Goal: Information Seeking & Learning: Learn about a topic

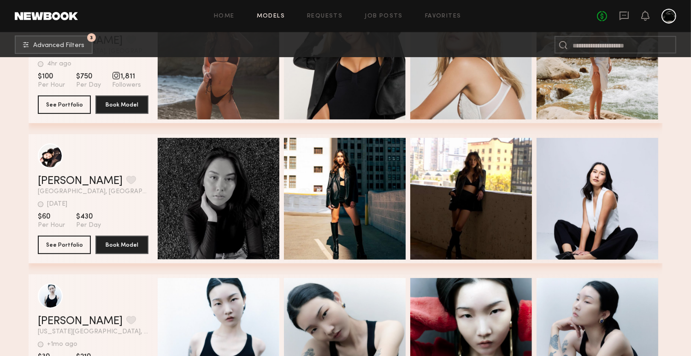
scroll to position [316, 0]
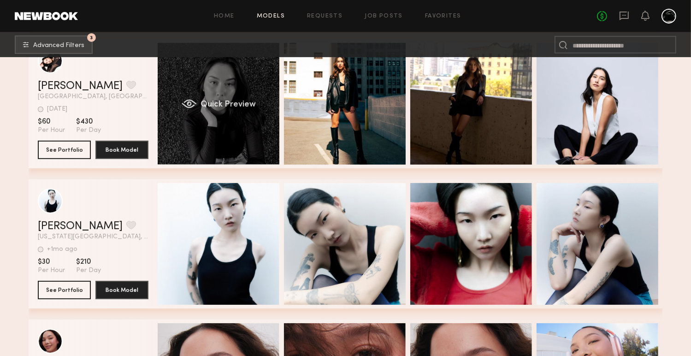
click at [251, 107] on span "Quick Preview" at bounding box center [228, 105] width 55 height 8
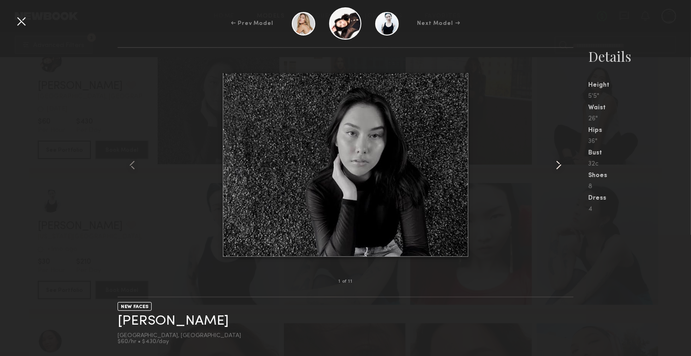
click at [557, 167] on common-icon at bounding box center [559, 165] width 15 height 15
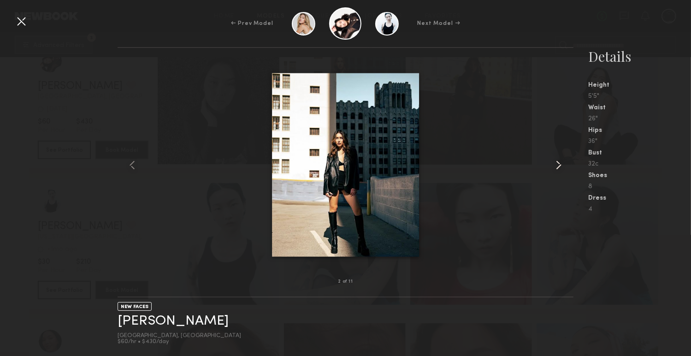
click at [557, 167] on common-icon at bounding box center [559, 165] width 15 height 15
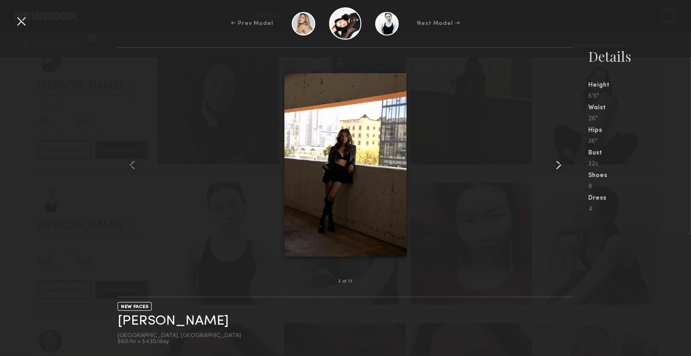
click at [557, 167] on common-icon at bounding box center [559, 165] width 15 height 15
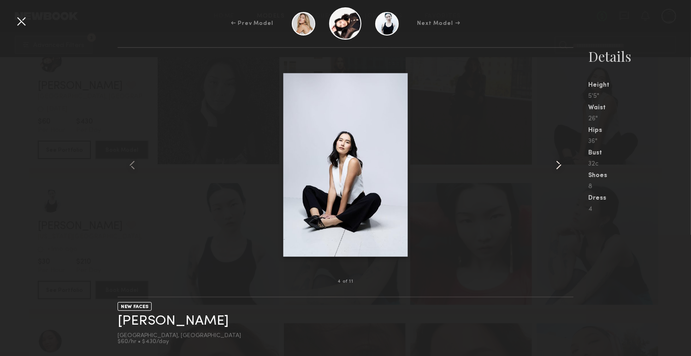
click at [557, 167] on common-icon at bounding box center [559, 165] width 15 height 15
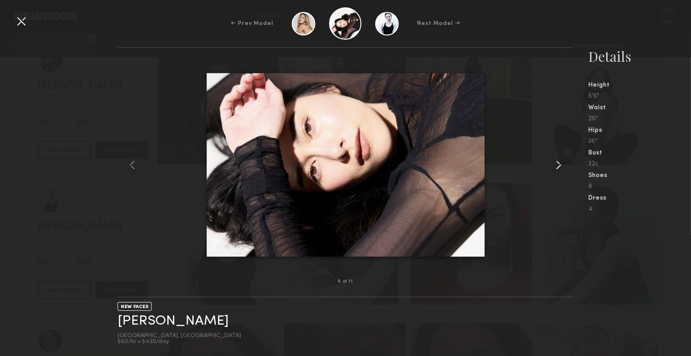
click at [557, 167] on common-icon at bounding box center [559, 165] width 15 height 15
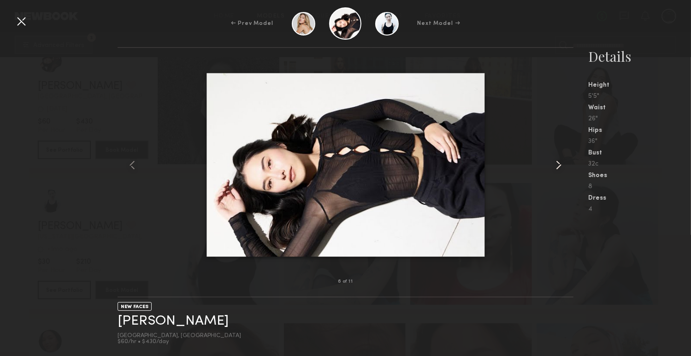
click at [557, 167] on common-icon at bounding box center [559, 165] width 15 height 15
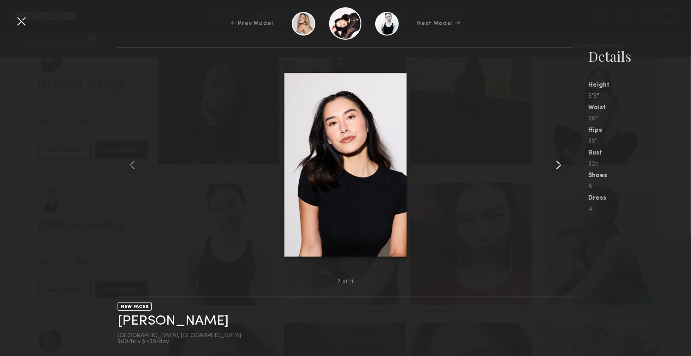
click at [557, 167] on common-icon at bounding box center [559, 165] width 15 height 15
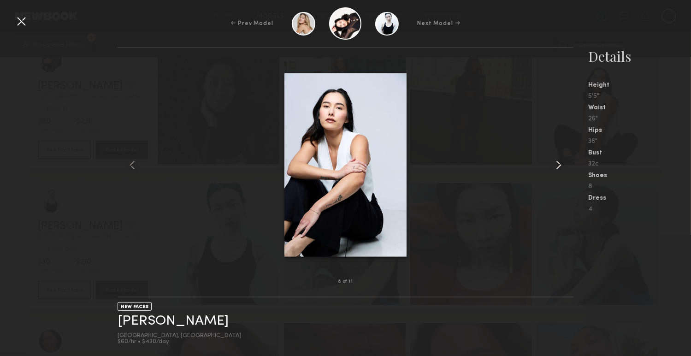
click at [557, 167] on common-icon at bounding box center [559, 165] width 15 height 15
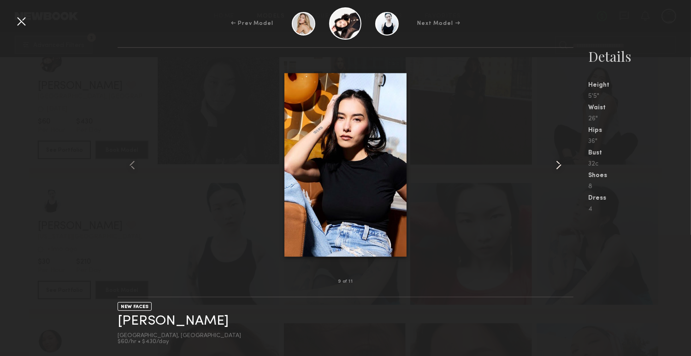
click at [557, 167] on common-icon at bounding box center [559, 165] width 15 height 15
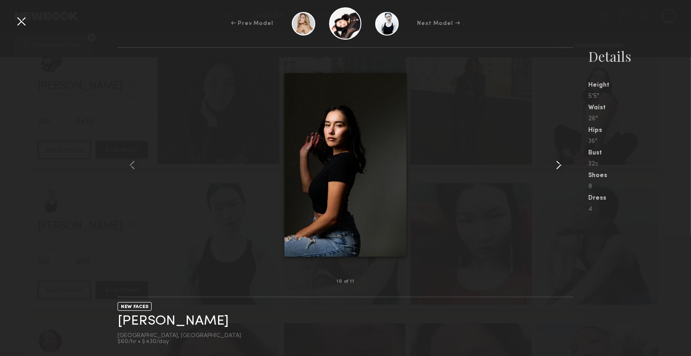
click at [557, 167] on common-icon at bounding box center [559, 165] width 15 height 15
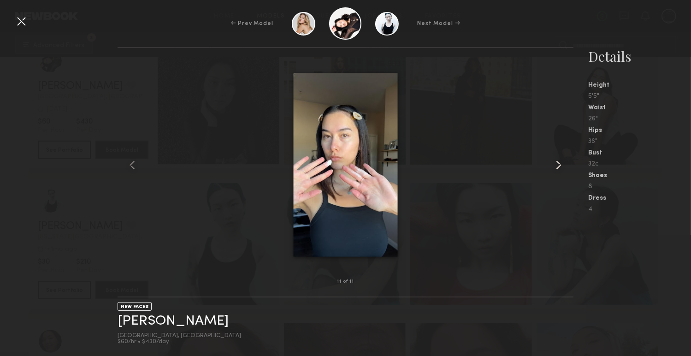
click at [557, 167] on common-icon at bounding box center [559, 165] width 15 height 15
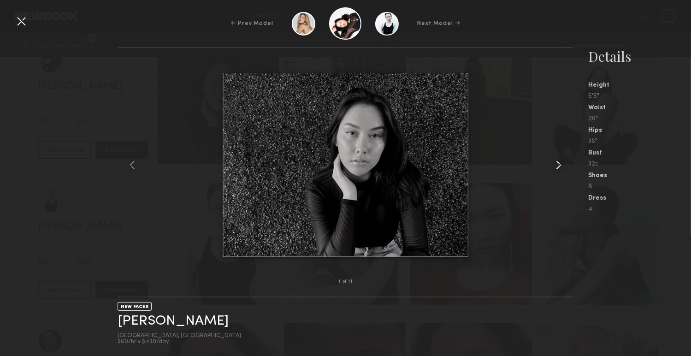
click at [557, 167] on common-icon at bounding box center [559, 165] width 15 height 15
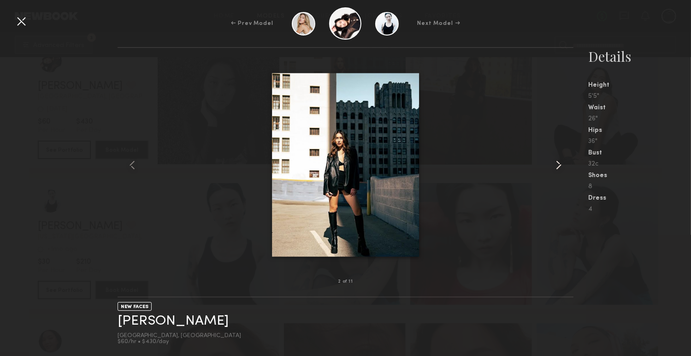
click at [557, 167] on common-icon at bounding box center [559, 165] width 15 height 15
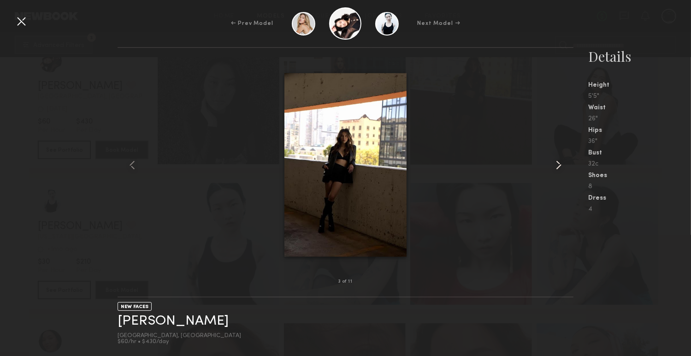
click at [557, 167] on common-icon at bounding box center [559, 165] width 15 height 15
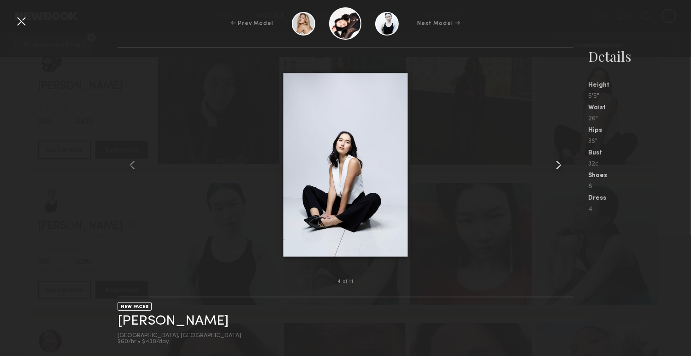
click at [557, 167] on common-icon at bounding box center [559, 165] width 15 height 15
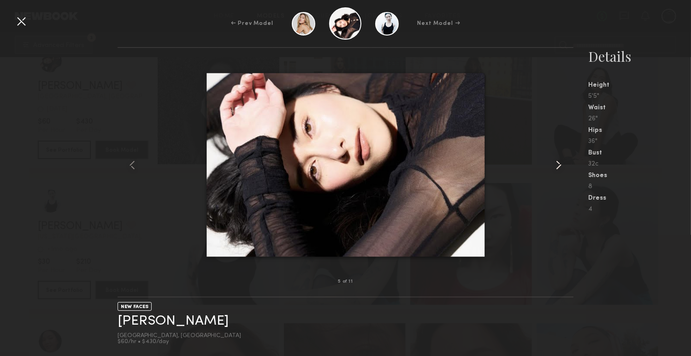
click at [557, 167] on common-icon at bounding box center [559, 165] width 15 height 15
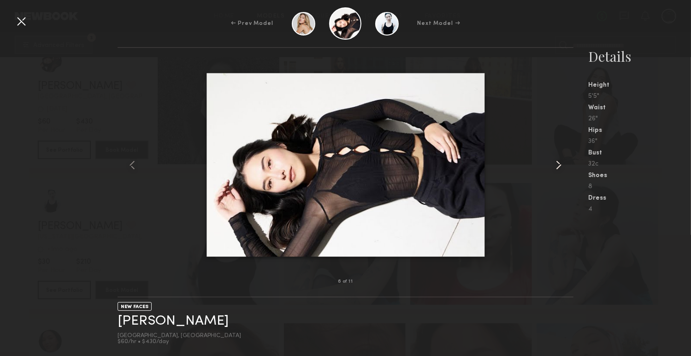
click at [557, 167] on common-icon at bounding box center [559, 165] width 15 height 15
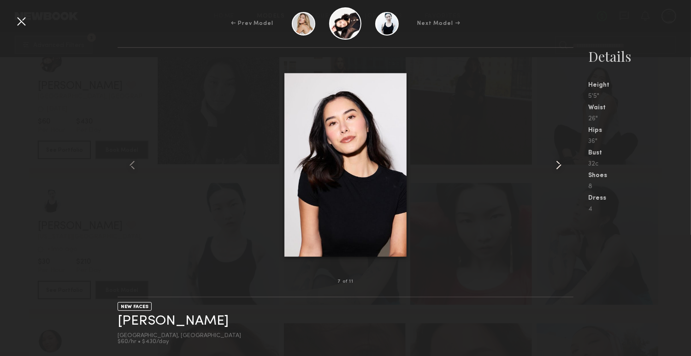
click at [557, 167] on common-icon at bounding box center [559, 165] width 15 height 15
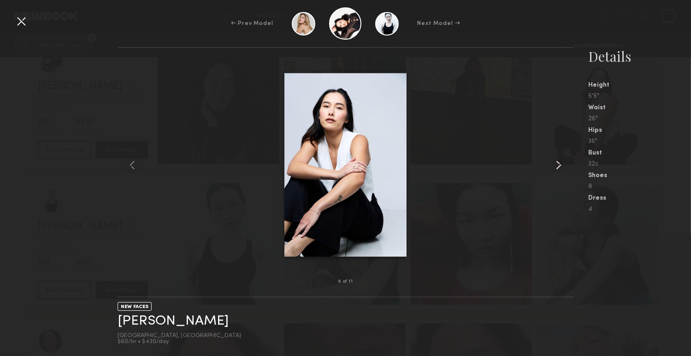
click at [557, 167] on common-icon at bounding box center [559, 165] width 15 height 15
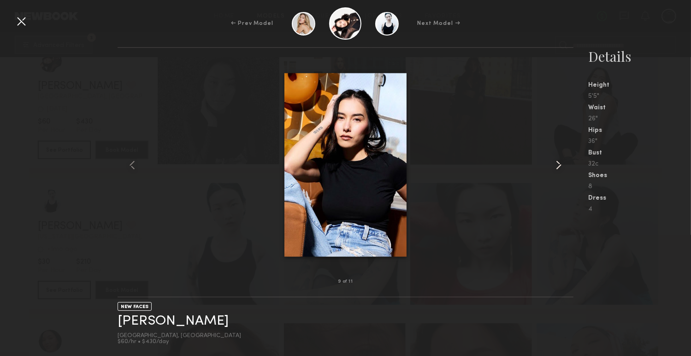
click at [557, 167] on common-icon at bounding box center [559, 165] width 15 height 15
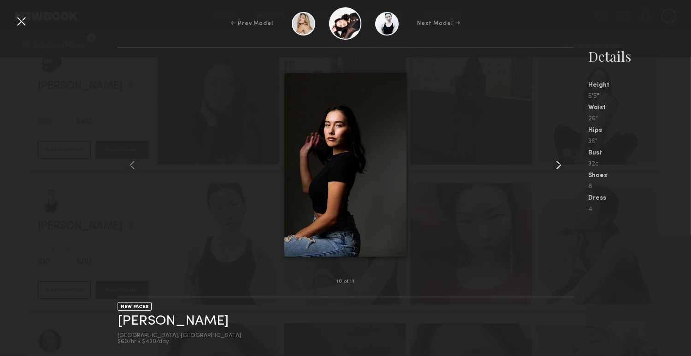
click at [557, 167] on common-icon at bounding box center [559, 165] width 15 height 15
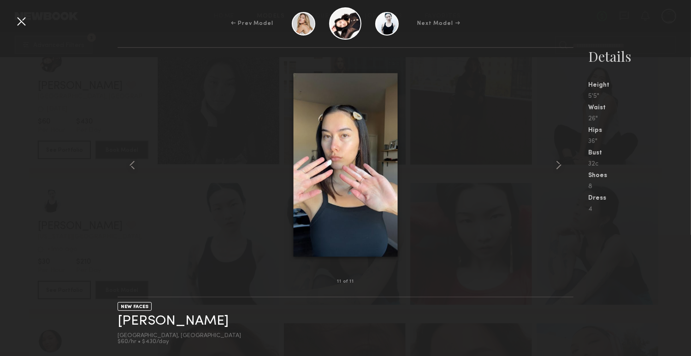
click at [24, 21] on div at bounding box center [21, 21] width 15 height 15
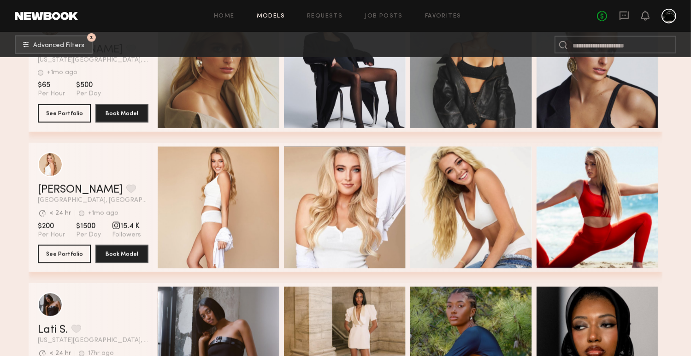
scroll to position [1054, 0]
